Goal: Information Seeking & Learning: Check status

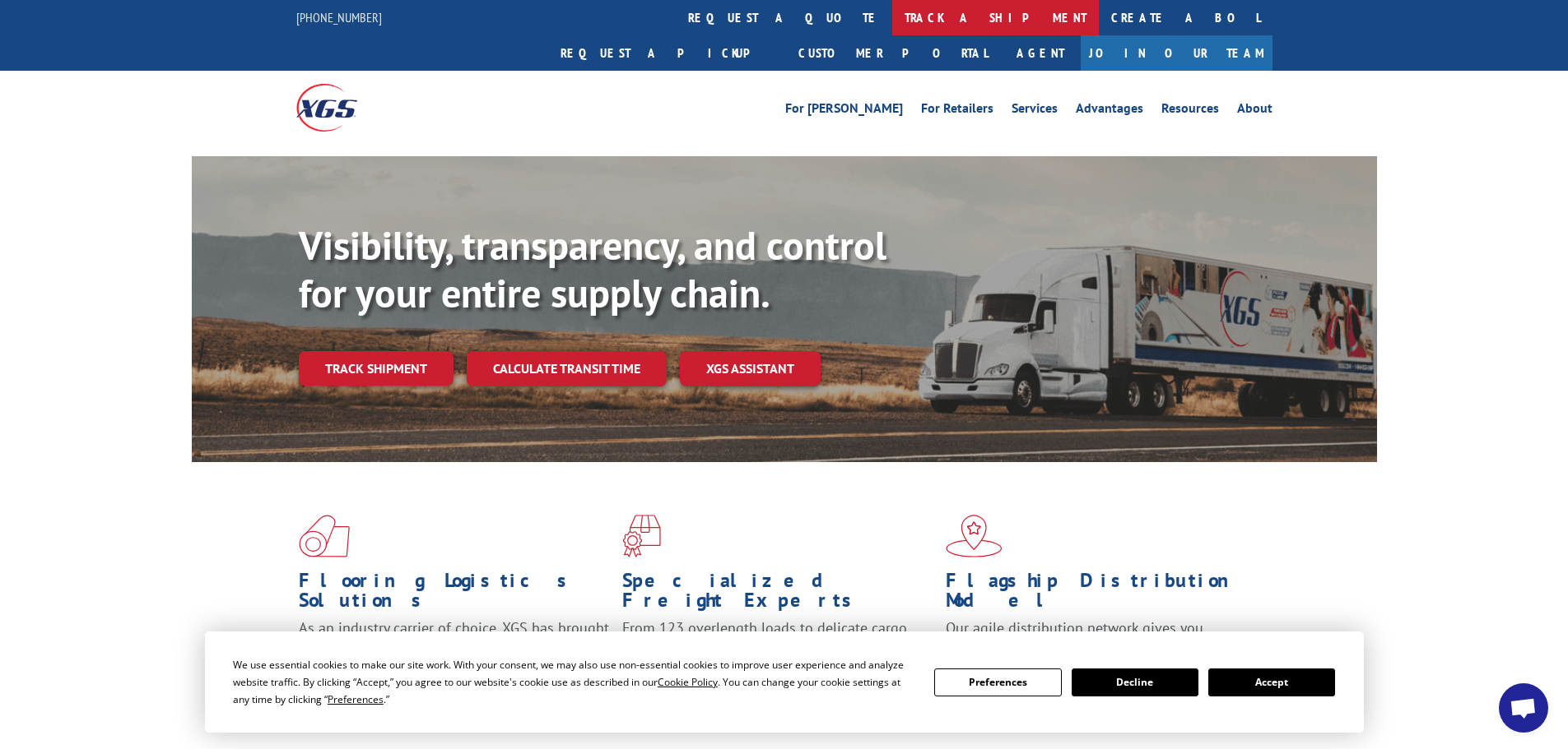
click at [892, 16] on link "track a shipment" at bounding box center [995, 17] width 207 height 35
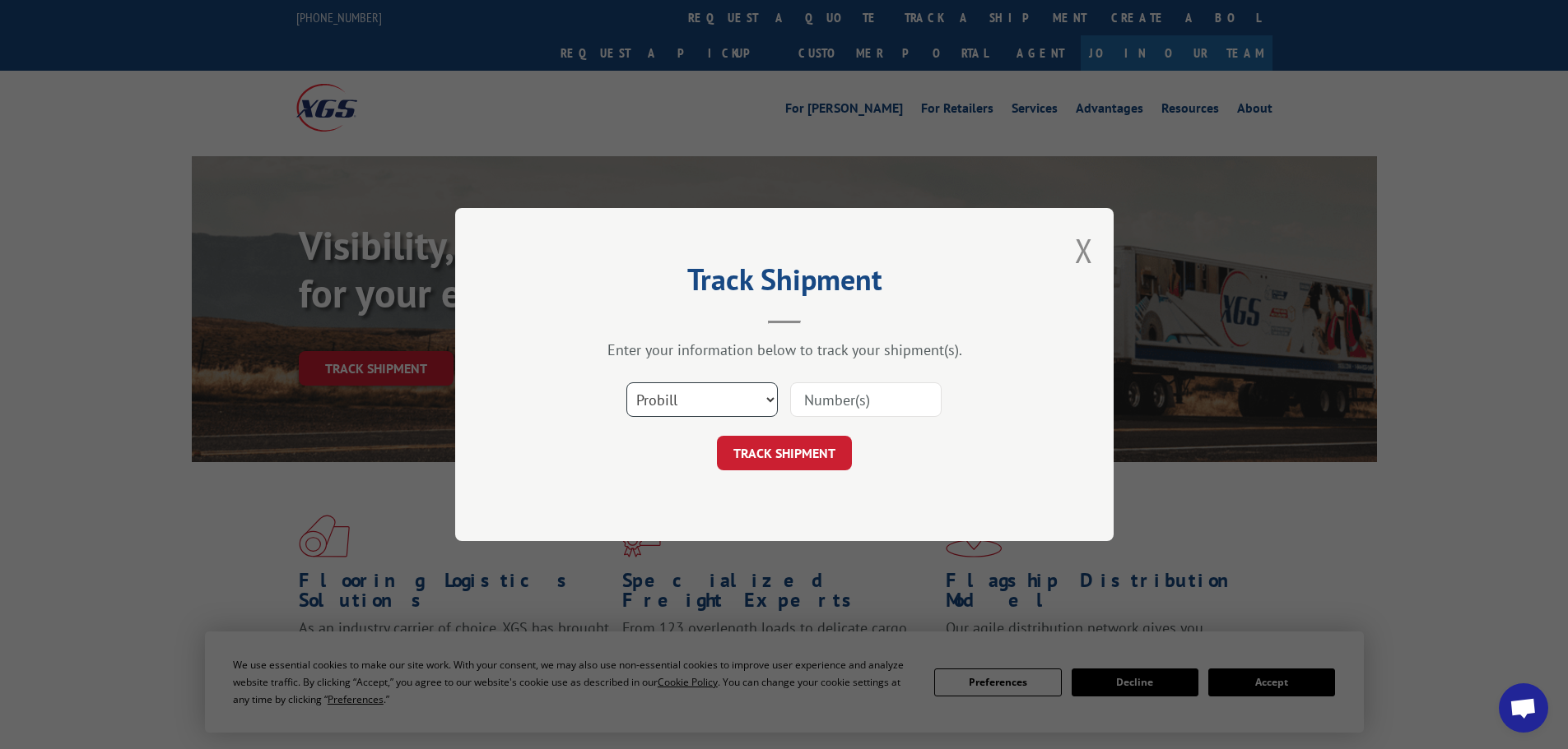
click at [677, 388] on select "Select category... Probill BOL PO" at bounding box center [701, 399] width 152 height 34
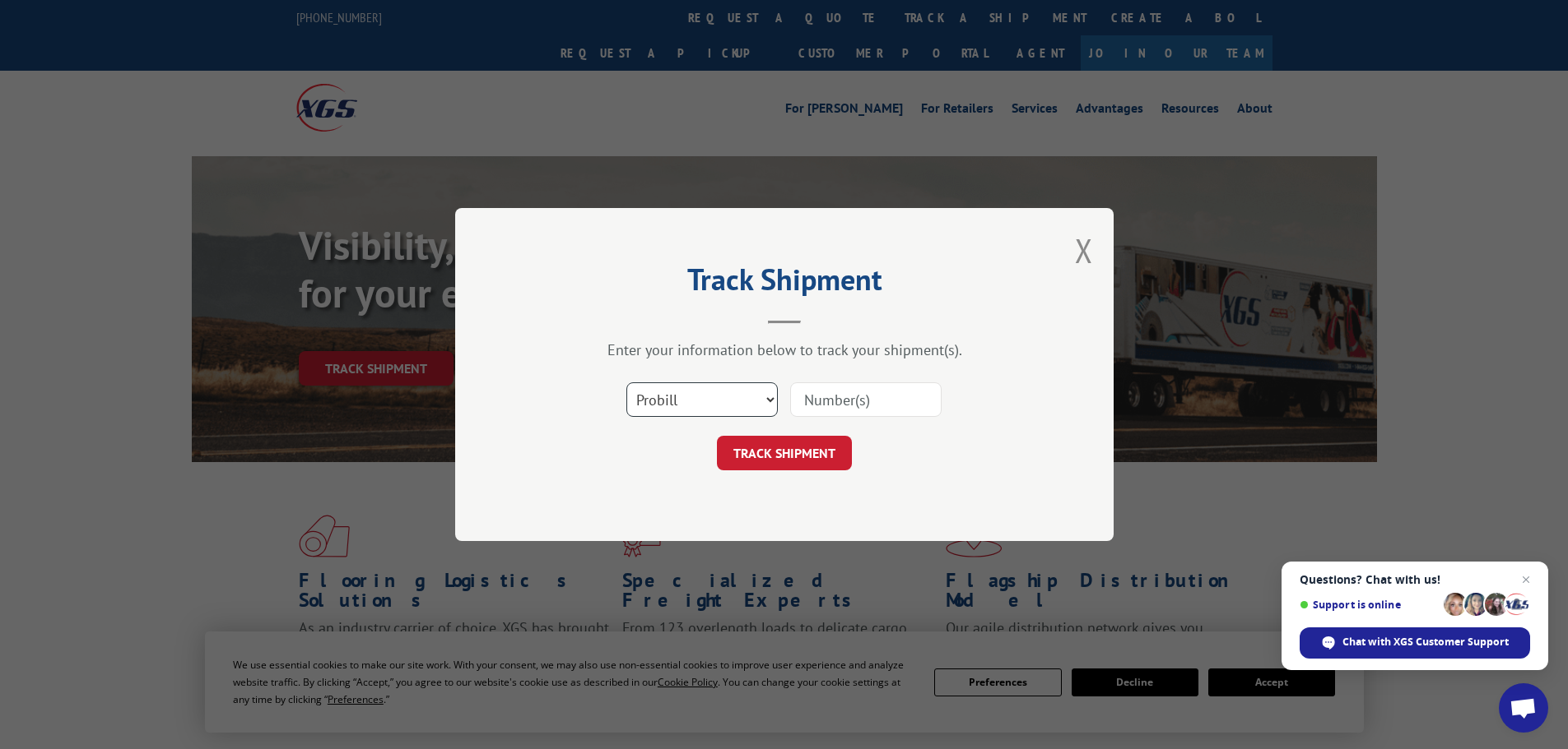
select select "po"
click at [626, 382] on select "Select category... Probill BOL PO" at bounding box center [701, 399] width 152 height 34
paste input "02528420"
type input "02528420"
click at [796, 451] on button "TRACK SHIPMENT" at bounding box center [784, 453] width 135 height 34
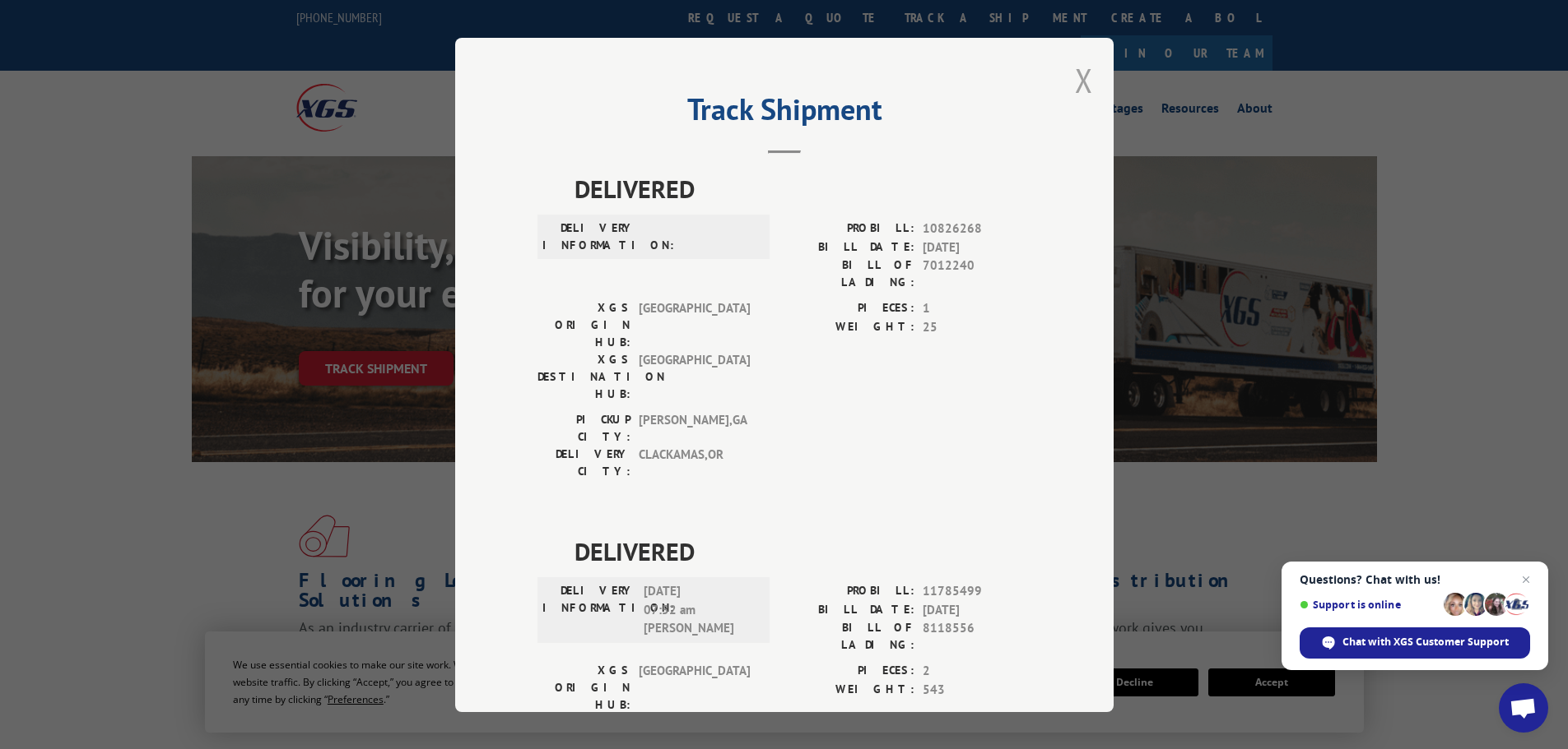
click at [1079, 75] on button "Close modal" at bounding box center [1084, 80] width 18 height 44
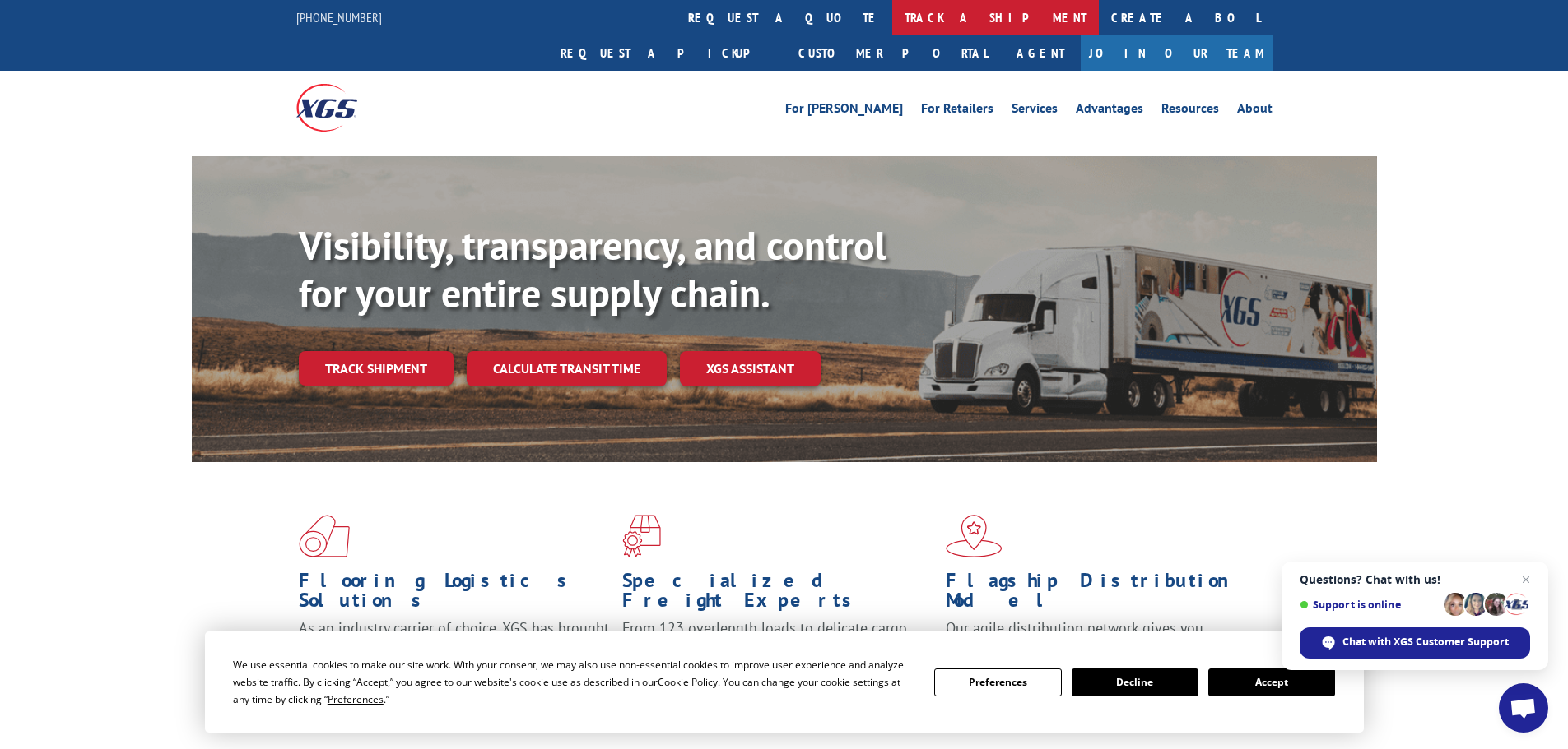
click at [892, 16] on link "track a shipment" at bounding box center [995, 17] width 207 height 35
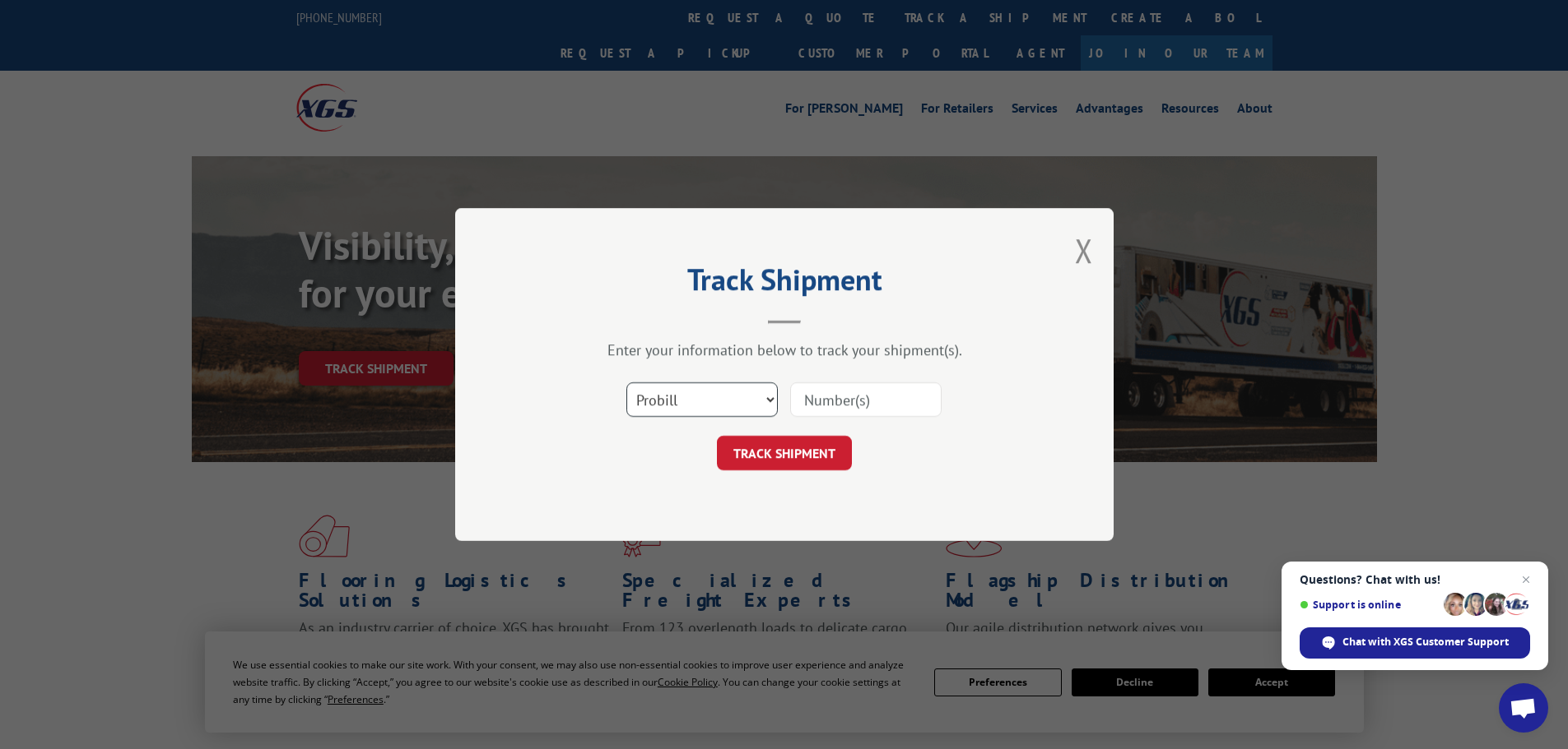
click at [661, 392] on select "Select category... Probill BOL PO" at bounding box center [701, 399] width 152 height 34
select select "po"
click at [626, 382] on select "Select category... Probill BOL PO" at bounding box center [701, 399] width 152 height 34
paste input "02528452"
type input "02528452"
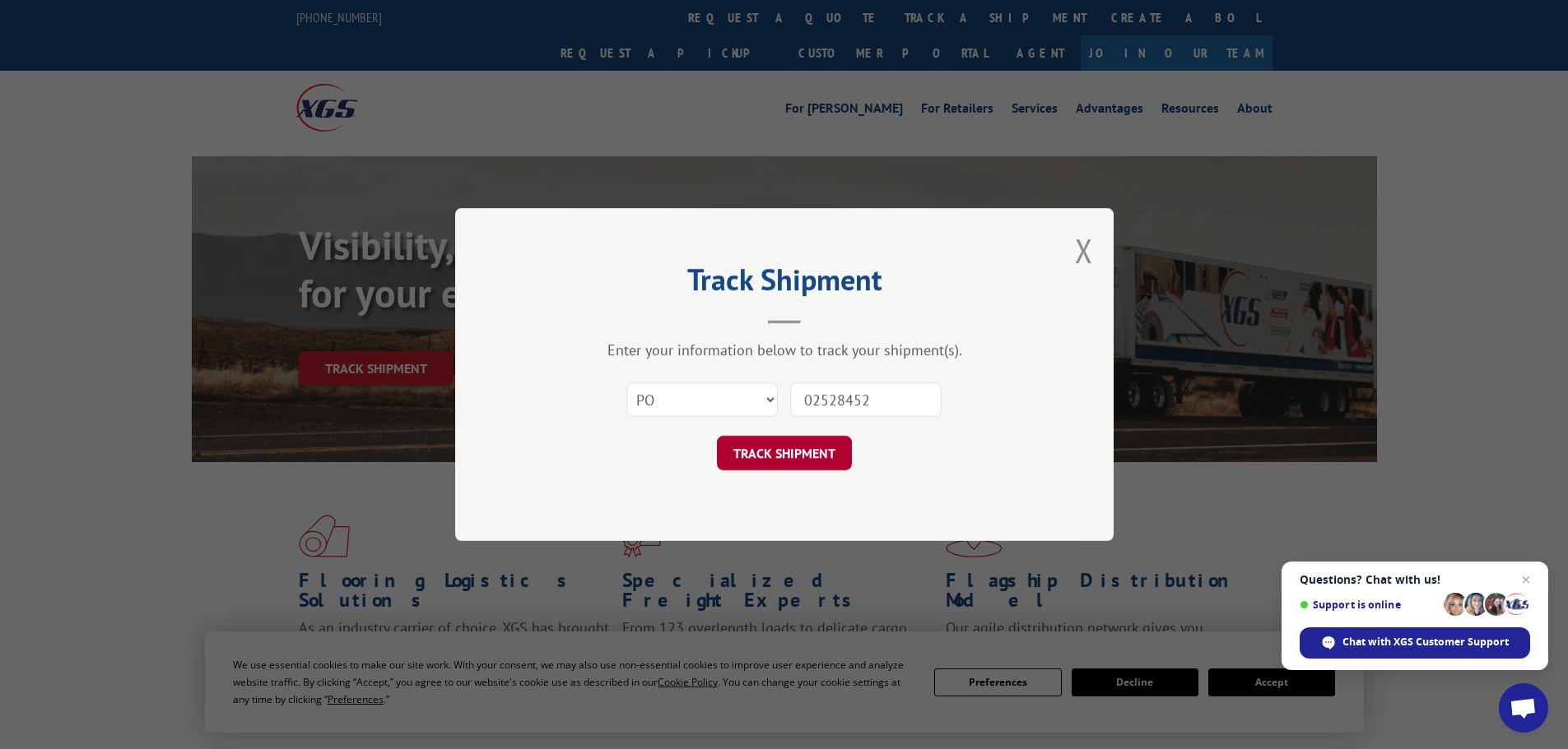
click at [790, 452] on button "TRACK SHIPMENT" at bounding box center [784, 453] width 135 height 34
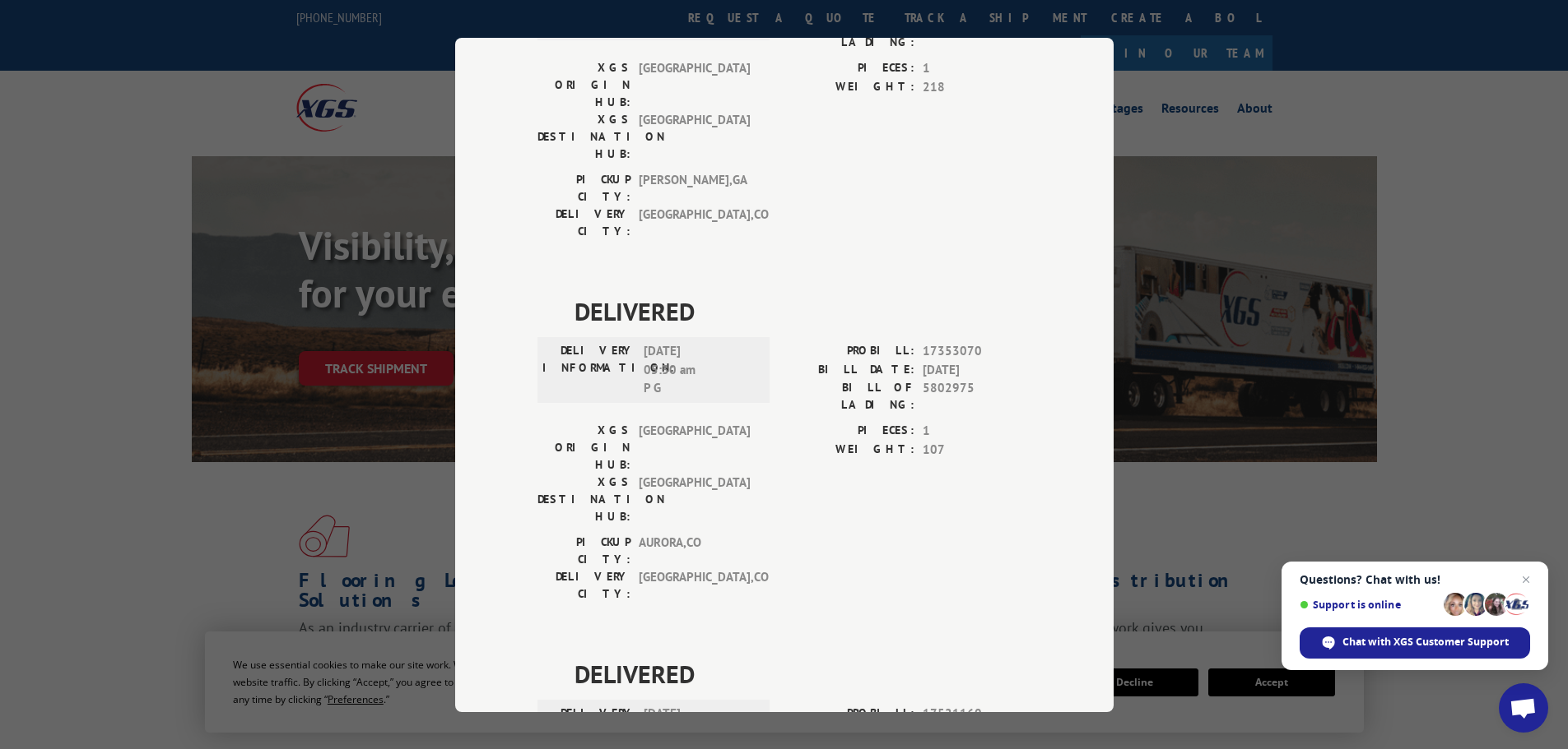
scroll to position [619, 0]
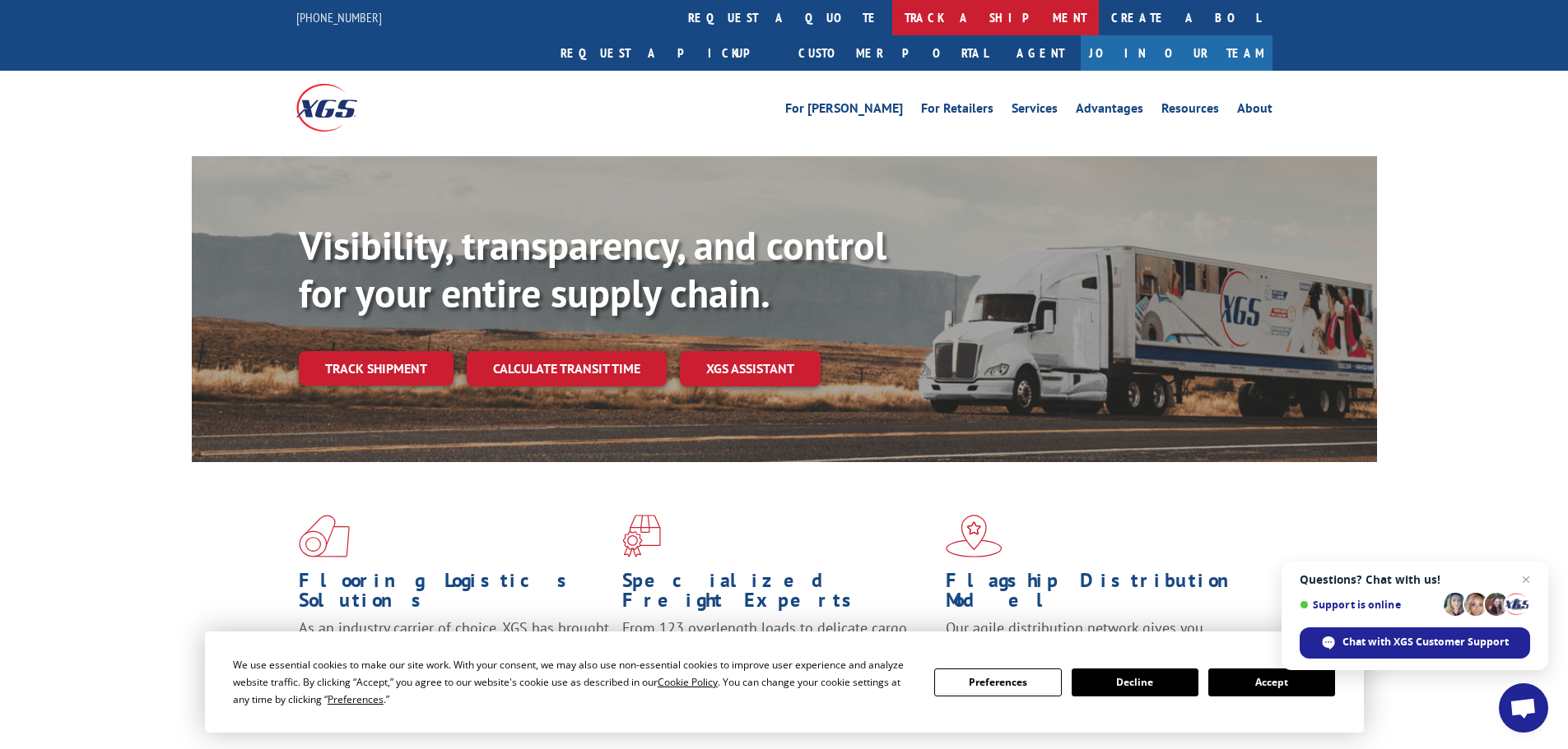
click at [892, 13] on link "track a shipment" at bounding box center [995, 17] width 207 height 35
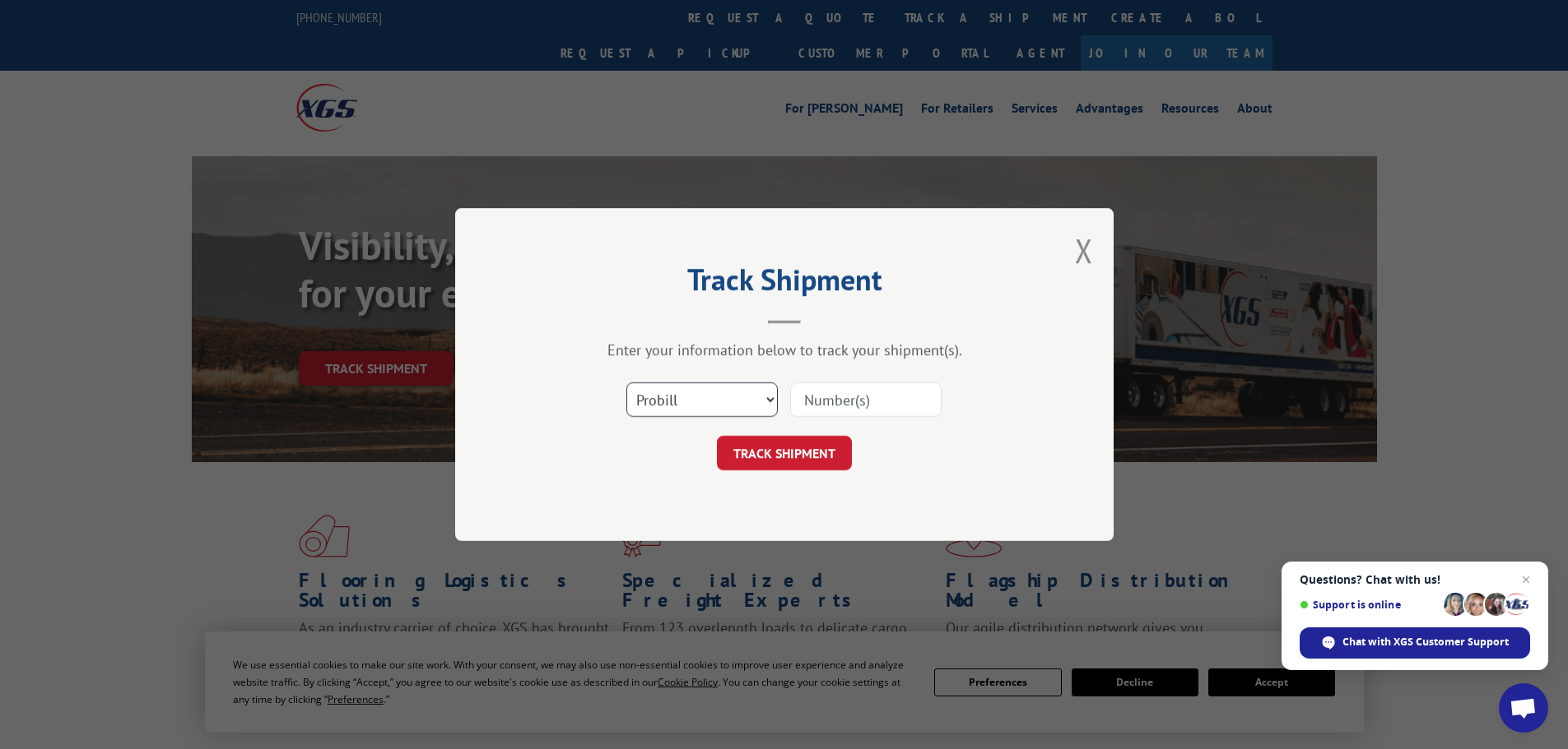
click at [729, 405] on select "Select category... Probill BOL PO" at bounding box center [701, 399] width 152 height 34
select select "po"
click at [626, 382] on select "Select category... Probill BOL PO" at bounding box center [701, 399] width 152 height 34
paste input "02528525"
type input "02528525"
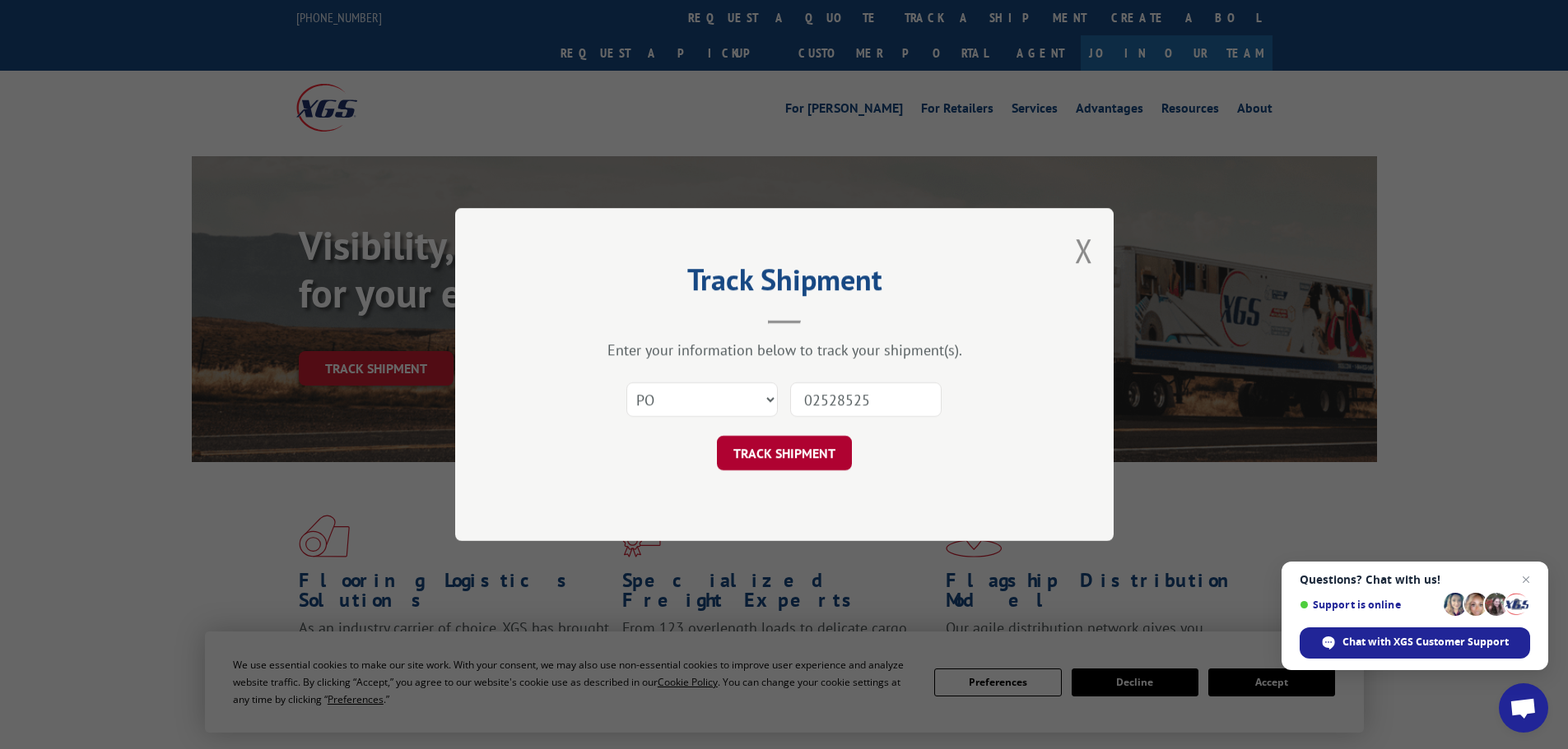
click at [790, 455] on button "TRACK SHIPMENT" at bounding box center [784, 453] width 135 height 34
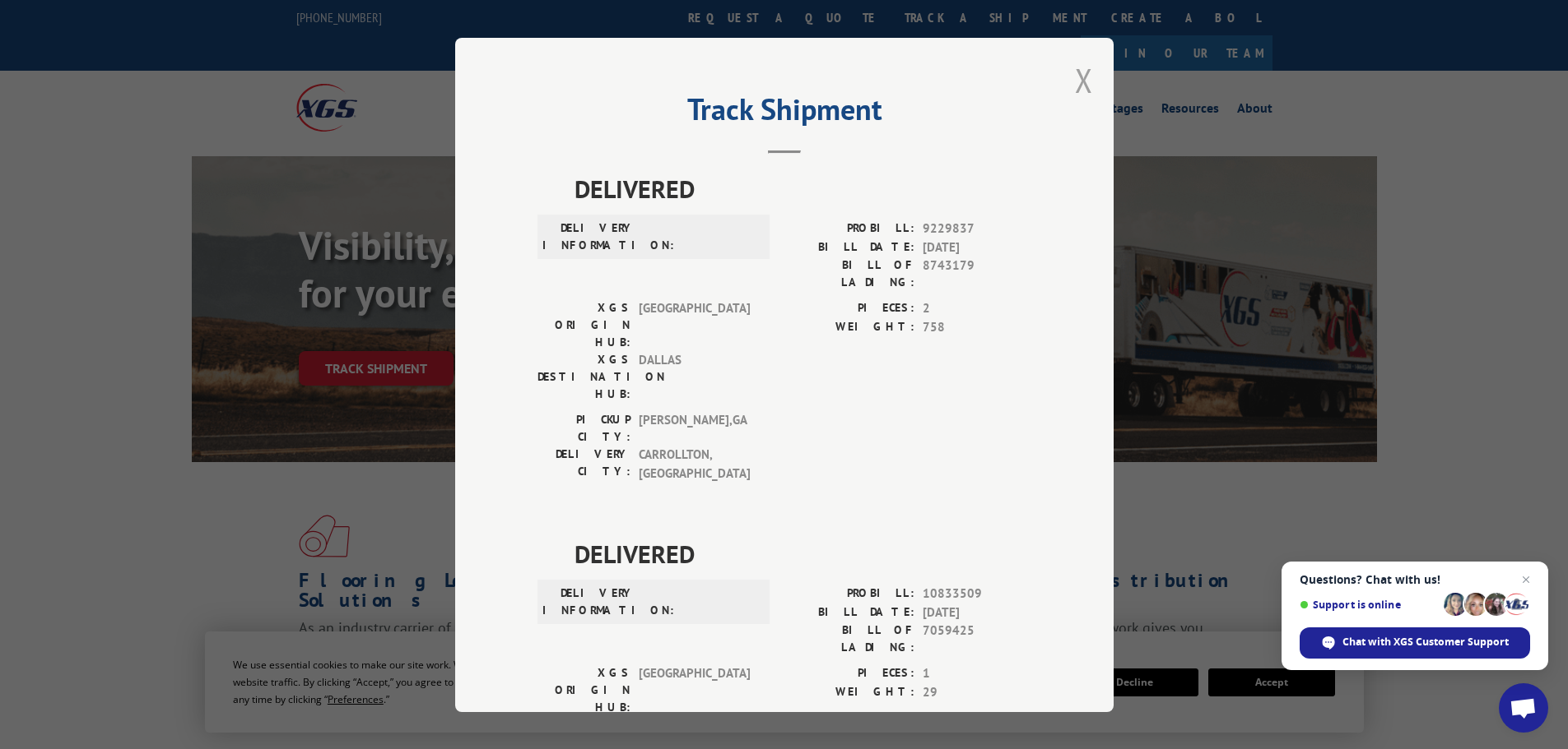
click at [1077, 81] on button "Close modal" at bounding box center [1084, 80] width 18 height 44
